Goal: Navigation & Orientation: Find specific page/section

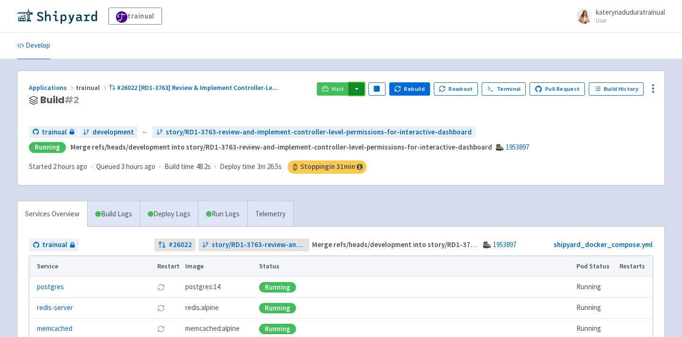
click at [360, 82] on button "button" at bounding box center [357, 88] width 16 height 13
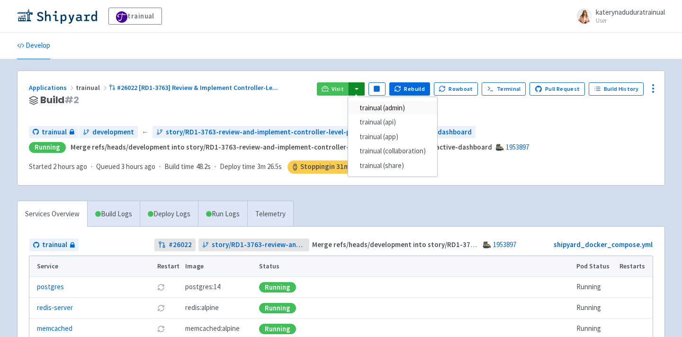
click at [380, 103] on link "trainual (admin)" at bounding box center [392, 108] width 89 height 15
